Goal: Share content

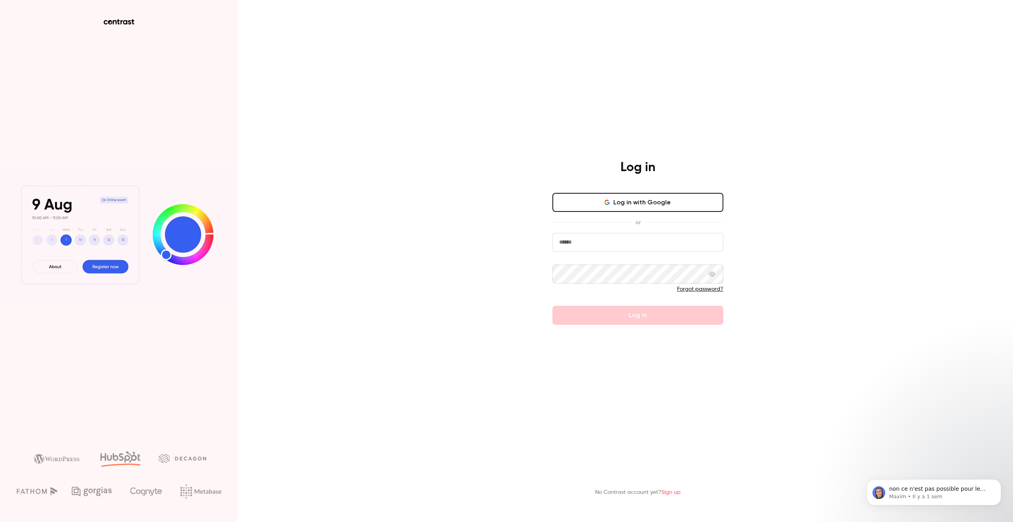
click at [613, 247] on input "email" at bounding box center [638, 242] width 171 height 19
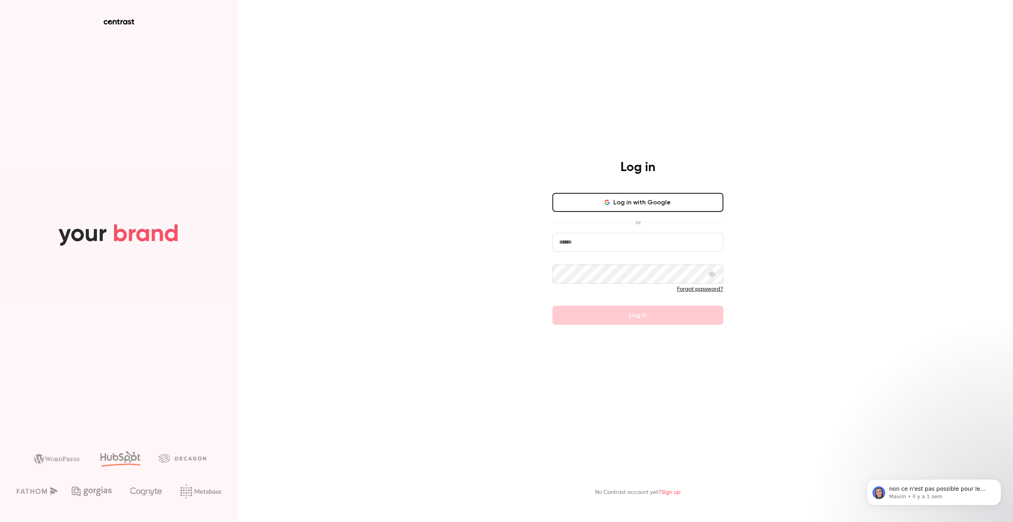
type input "**********"
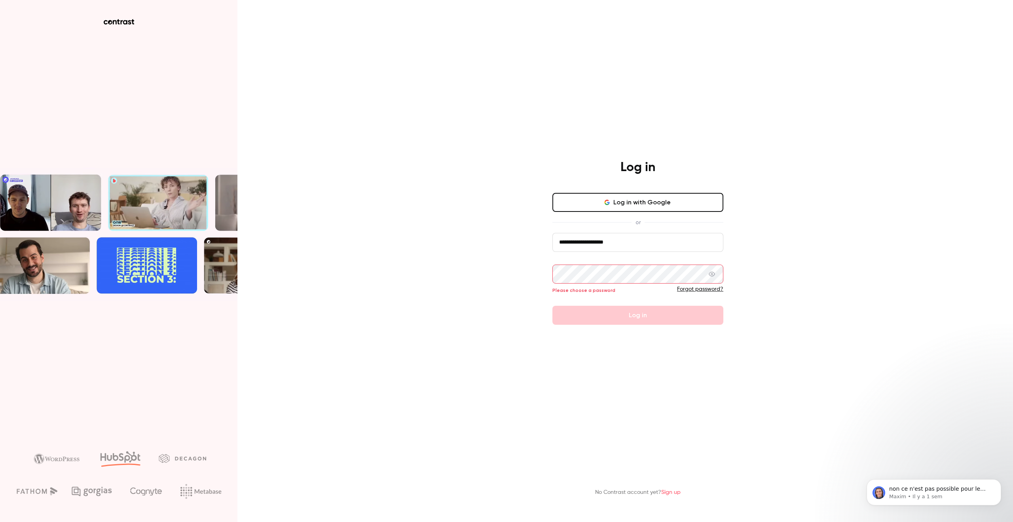
click at [635, 209] on button "Log in with Google" at bounding box center [638, 202] width 171 height 19
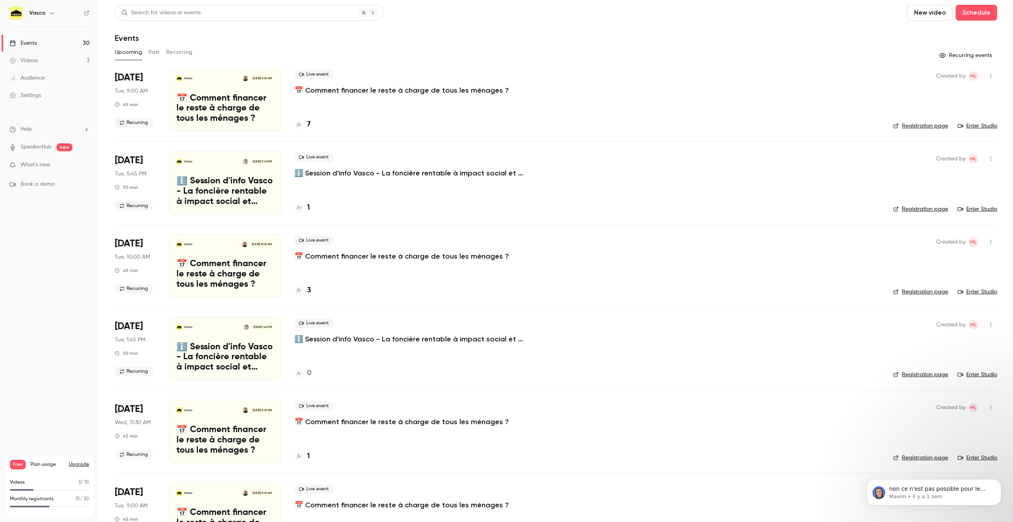
click at [172, 54] on button "Recurring" at bounding box center [179, 52] width 27 height 13
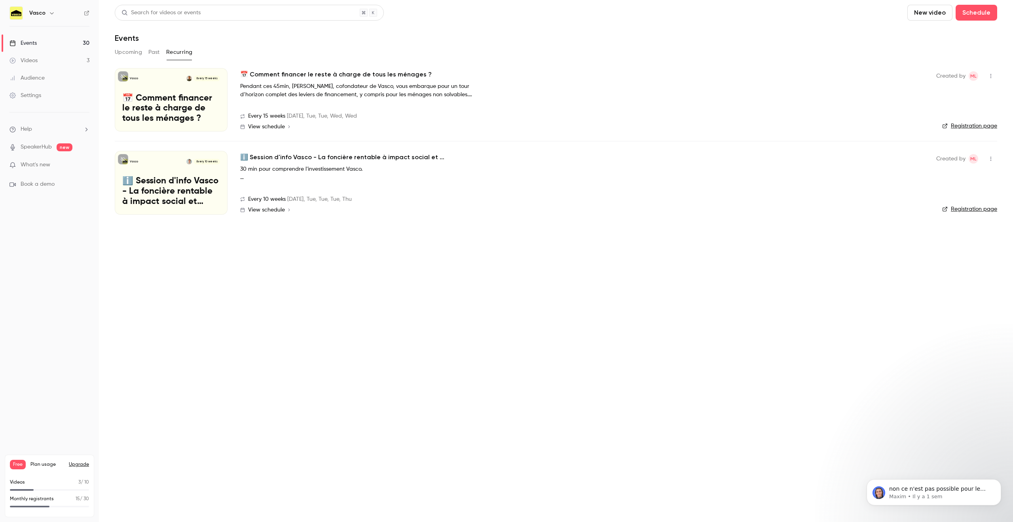
click at [296, 157] on h2 "ℹ️ Session d'info Vasco - La foncière rentable à impact social et environnement…" at bounding box center [359, 157] width 238 height 10
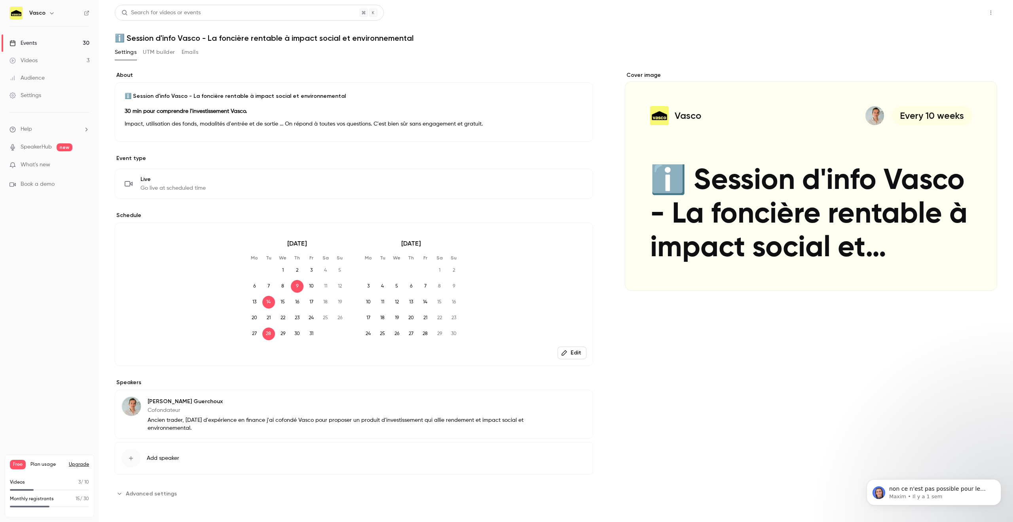
click at [966, 15] on button "Share" at bounding box center [962, 13] width 31 height 16
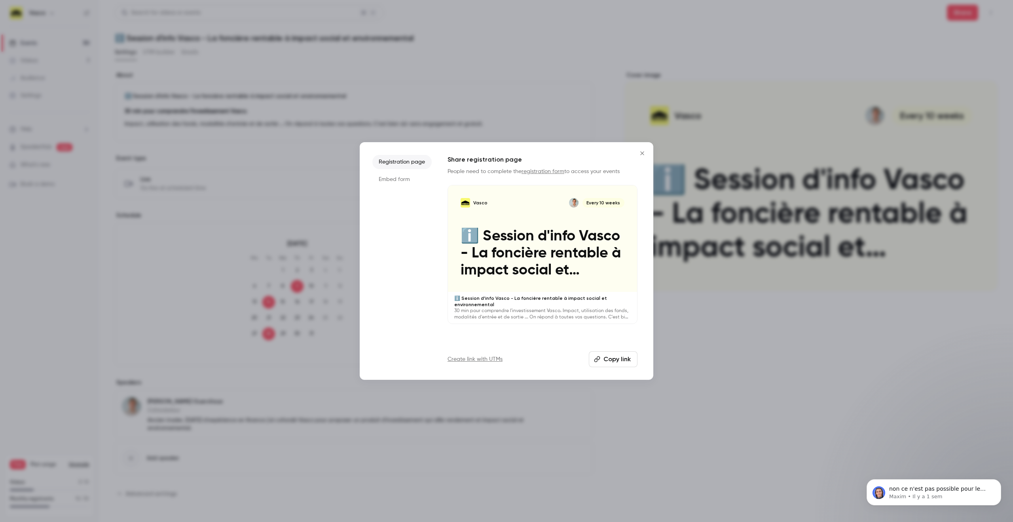
click at [624, 362] on button "Copy link" at bounding box center [613, 359] width 49 height 16
